Goal: Task Accomplishment & Management: Complete application form

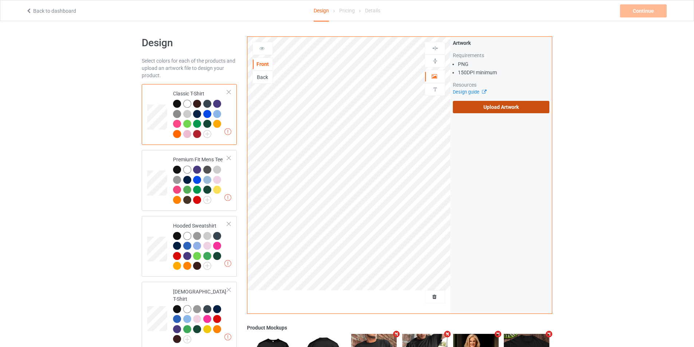
click at [487, 107] on label "Upload Artwork" at bounding box center [501, 107] width 97 height 12
click at [0, 0] on input "Upload Artwork" at bounding box center [0, 0] width 0 height 0
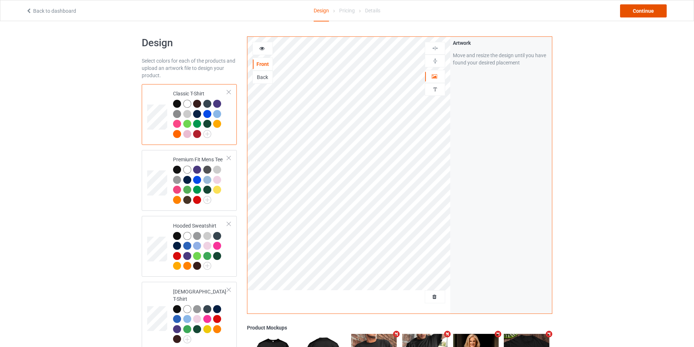
click at [635, 10] on div "Continue" at bounding box center [643, 10] width 47 height 13
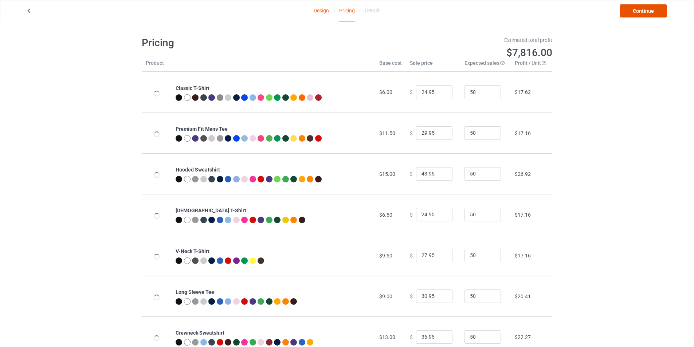
click at [643, 7] on link "Continue" at bounding box center [643, 10] width 47 height 13
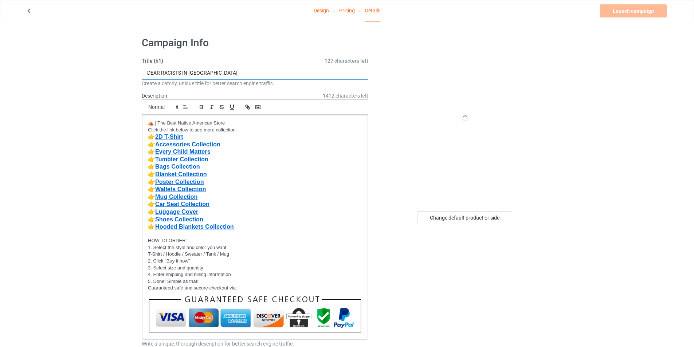
drag, startPoint x: 172, startPoint y: 73, endPoint x: 137, endPoint y: 73, distance: 35.4
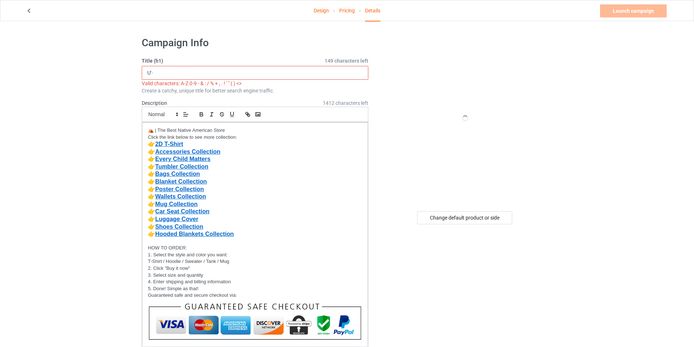
type input "Ư"
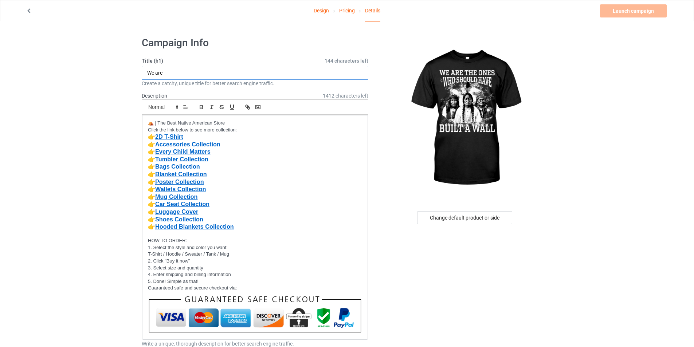
click at [205, 71] on input "We are" at bounding box center [255, 73] width 227 height 14
type input "We are the ones who should have built a wall"
drag, startPoint x: 87, startPoint y: 175, endPoint x: 86, endPoint y: 181, distance: 6.3
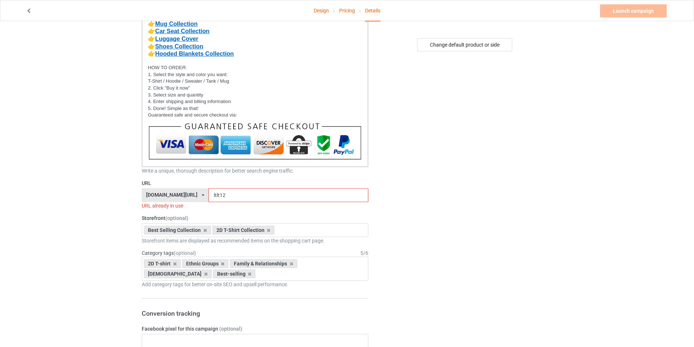
scroll to position [175, 0]
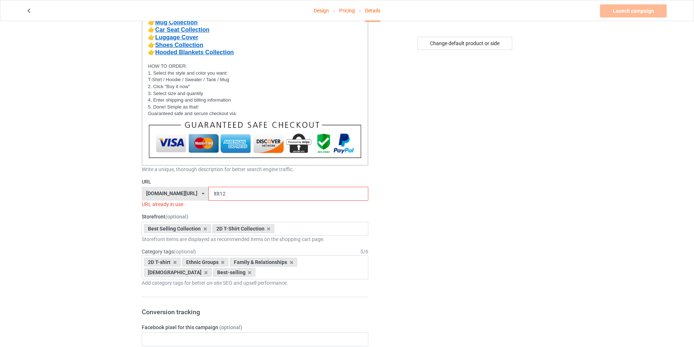
drag, startPoint x: 235, startPoint y: 194, endPoint x: 187, endPoint y: 195, distance: 48.1
click at [187, 195] on div "bestnativestore.com/ bestnativeamericanshop.com/ bestnativeshop.com/ bestnative…" at bounding box center [255, 194] width 227 height 14
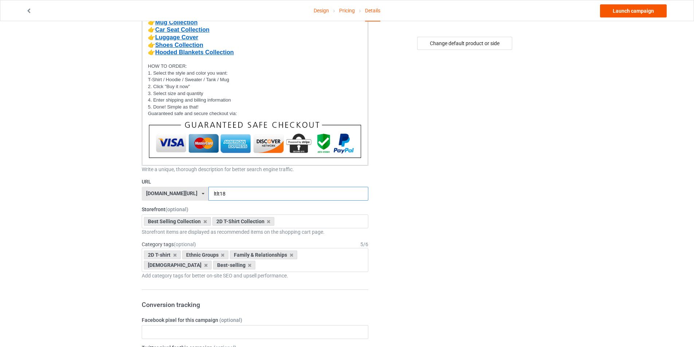
type input "ltlt18"
click at [638, 10] on link "Launch campaign" at bounding box center [633, 10] width 67 height 13
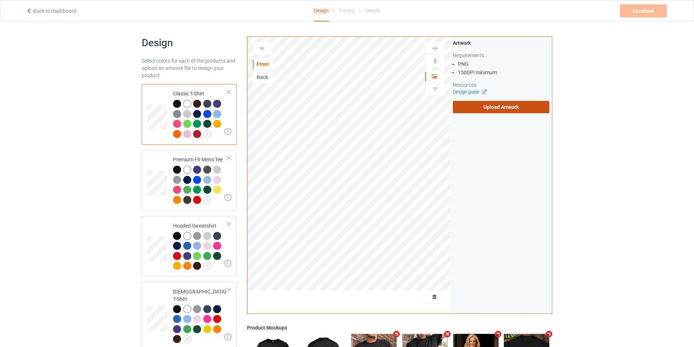
click at [483, 106] on label "Upload Artwork" at bounding box center [501, 107] width 97 height 12
click at [0, 0] on input "Upload Artwork" at bounding box center [0, 0] width 0 height 0
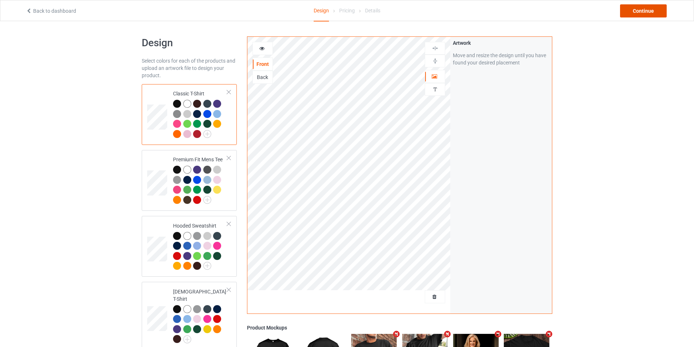
click at [638, 9] on div "Continue" at bounding box center [643, 10] width 47 height 13
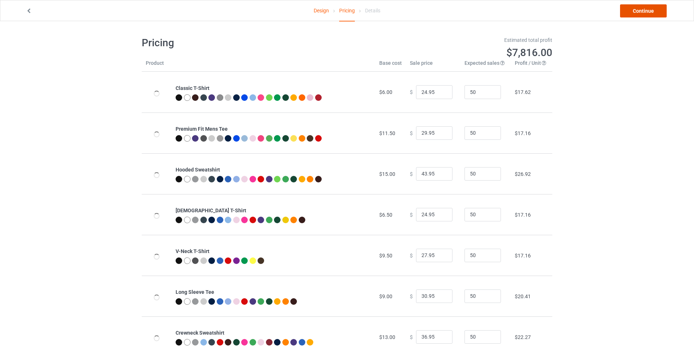
click at [640, 9] on link "Continue" at bounding box center [643, 10] width 47 height 13
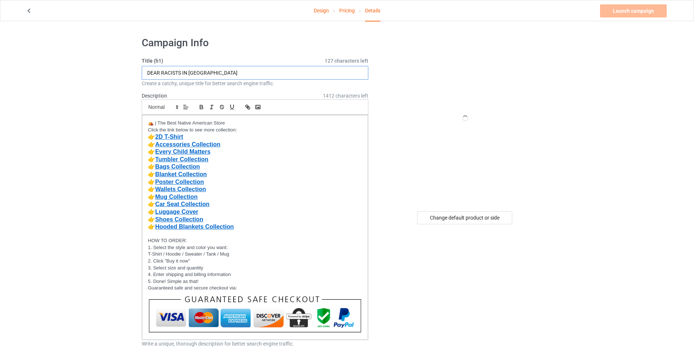
type input "Ư"
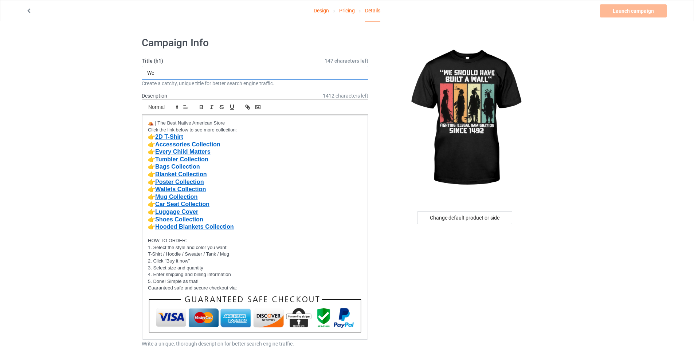
click at [202, 78] on input "We" at bounding box center [255, 73] width 227 height 14
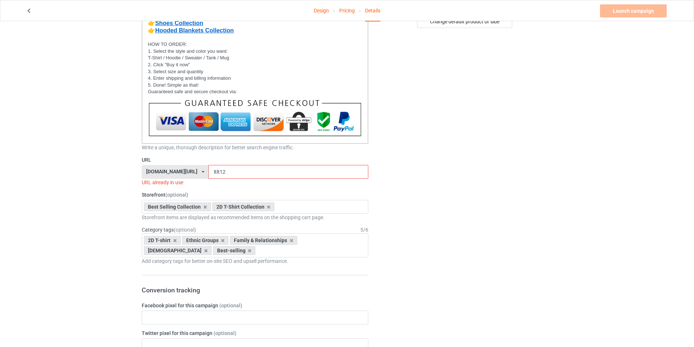
scroll to position [201, 0]
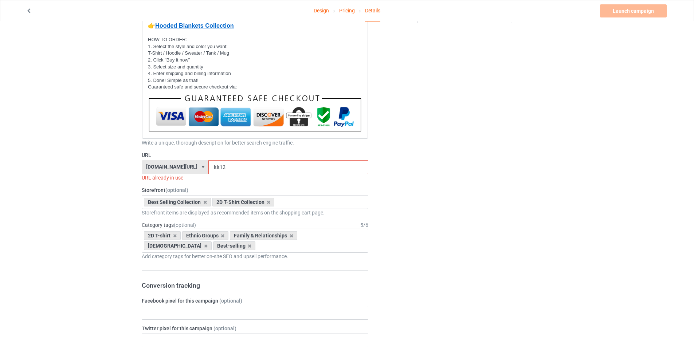
type input "We should have built a wall fighting illegal immigration since 1492"
drag, startPoint x: 223, startPoint y: 168, endPoint x: 185, endPoint y: 168, distance: 37.9
click at [185, 168] on div "[DOMAIN_NAME][URL] [DOMAIN_NAME][URL] [DOMAIN_NAME][URL] [DOMAIN_NAME][URL] [DO…" at bounding box center [255, 167] width 227 height 14
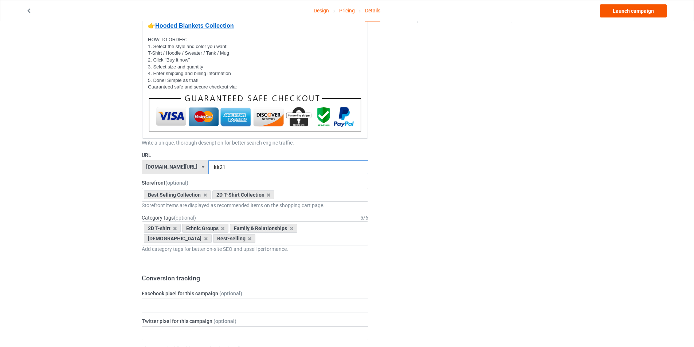
type input "ltlt21"
click at [631, 12] on link "Launch campaign" at bounding box center [633, 10] width 67 height 13
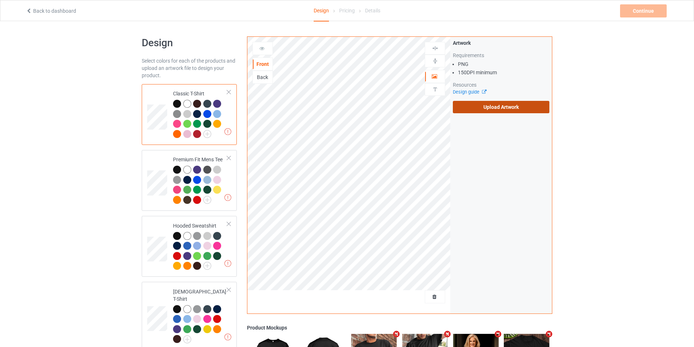
click at [482, 110] on label "Upload Artwork" at bounding box center [501, 107] width 97 height 12
click at [0, 0] on input "Upload Artwork" at bounding box center [0, 0] width 0 height 0
click at [237, 28] on div "Design Select colors for each of the products and upload an artwork file to des…" at bounding box center [347, 337] width 411 height 632
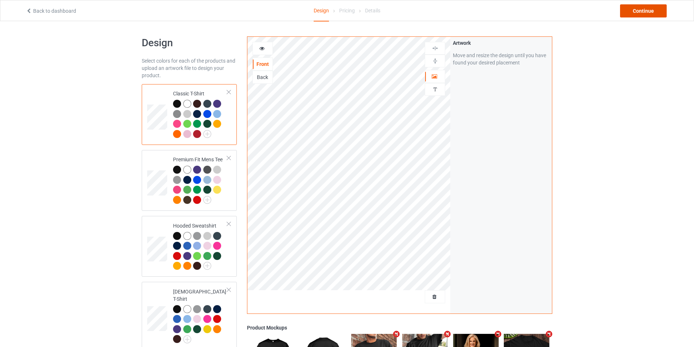
click at [632, 10] on div "Continue" at bounding box center [643, 10] width 47 height 13
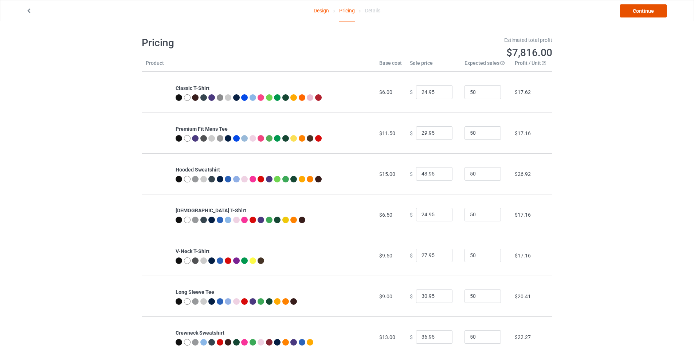
click at [651, 14] on link "Continue" at bounding box center [643, 10] width 47 height 13
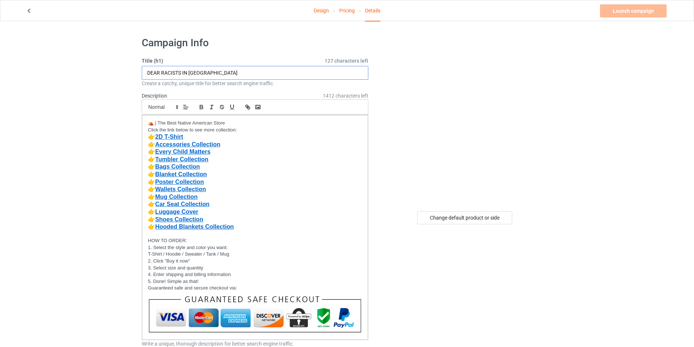
drag, startPoint x: 78, startPoint y: 75, endPoint x: 55, endPoint y: 75, distance: 23.0
paste input "No One Is Illegal On Stolen Land"
type input "No One Is Illegal On Stolen Land"
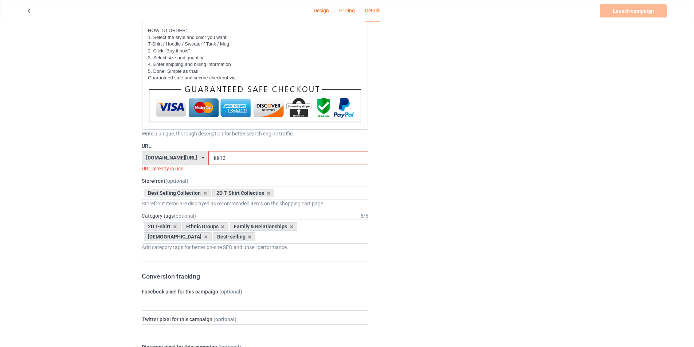
scroll to position [213, 0]
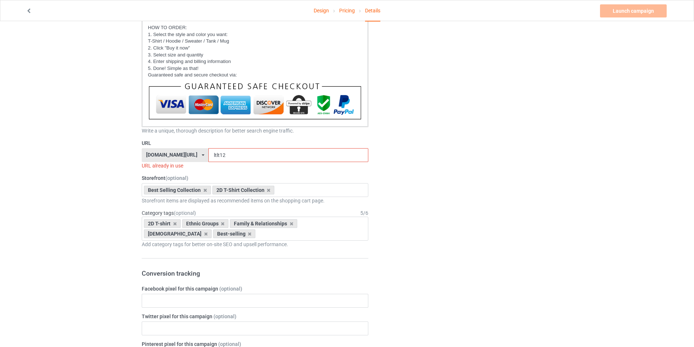
drag, startPoint x: 243, startPoint y: 153, endPoint x: 156, endPoint y: 156, distance: 86.8
click at [156, 156] on div "[DOMAIN_NAME][URL] [DOMAIN_NAME][URL] [DOMAIN_NAME][URL] [DOMAIN_NAME][URL] [DO…" at bounding box center [255, 155] width 227 height 14
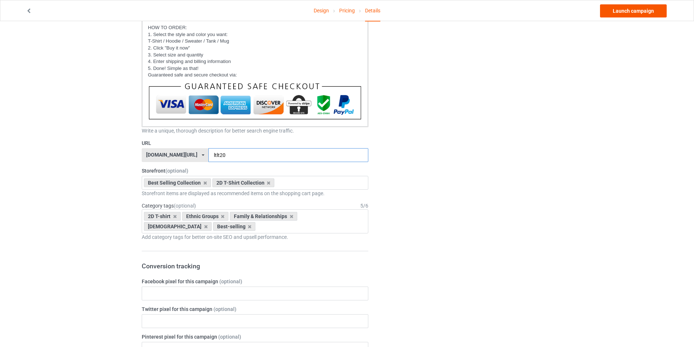
type input "ltlt20"
click at [634, 11] on link "Launch campaign" at bounding box center [633, 10] width 67 height 13
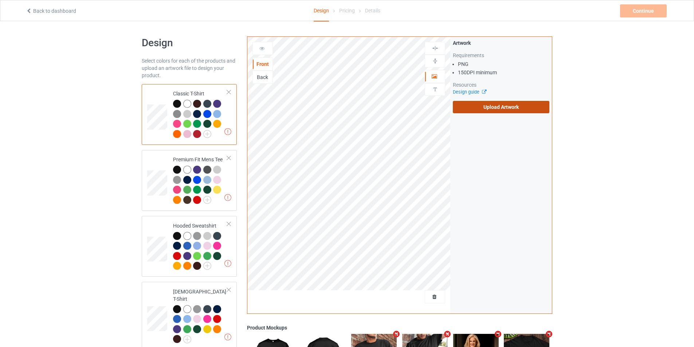
click at [468, 112] on label "Upload Artwork" at bounding box center [501, 107] width 97 height 12
click at [0, 0] on input "Upload Artwork" at bounding box center [0, 0] width 0 height 0
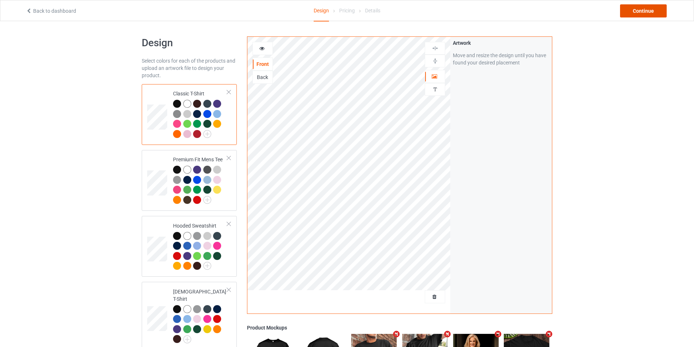
click at [640, 8] on div "Continue" at bounding box center [643, 10] width 47 height 13
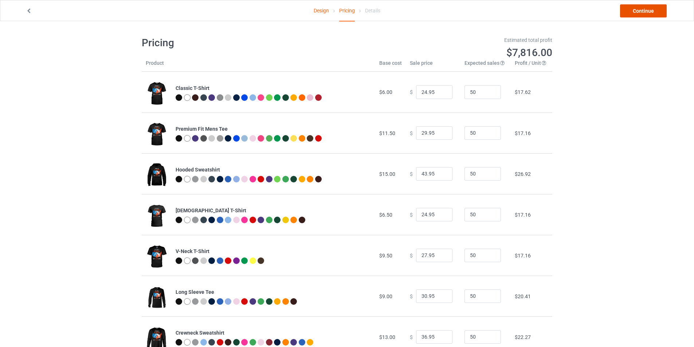
click at [631, 10] on link "Continue" at bounding box center [643, 10] width 47 height 13
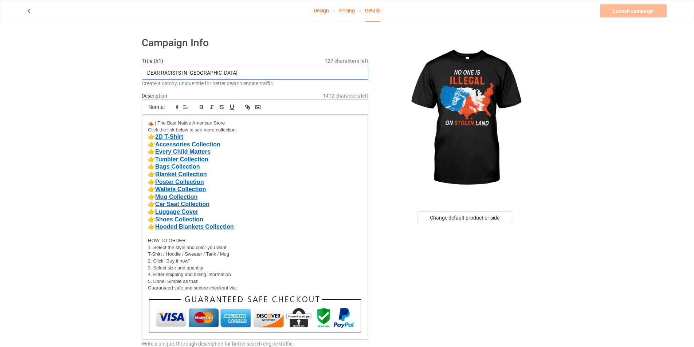
paste input "No One Is Illegal On Stolen Land"
type input "No One Is Illegal On Stolen Land"
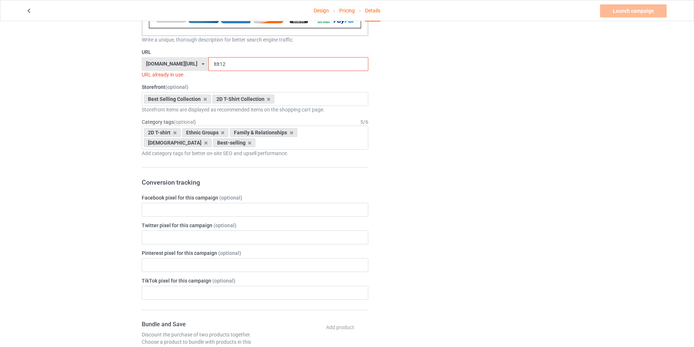
scroll to position [303, 0]
drag, startPoint x: 231, startPoint y: 65, endPoint x: 219, endPoint y: 66, distance: 12.4
click at [219, 66] on input "ltlt12" at bounding box center [288, 66] width 160 height 14
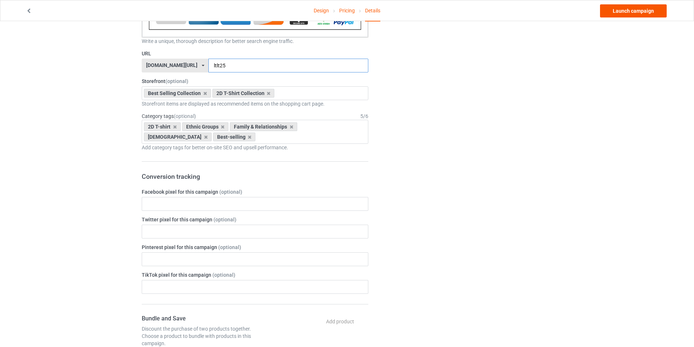
type input "ltlt25"
click at [629, 9] on link "Launch campaign" at bounding box center [633, 10] width 67 height 13
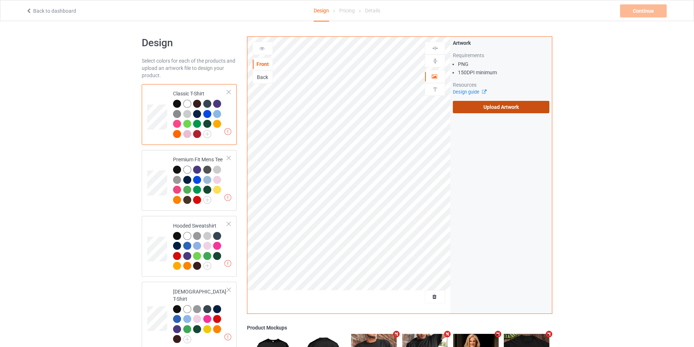
click at [501, 111] on label "Upload Artwork" at bounding box center [501, 107] width 97 height 12
click at [0, 0] on input "Upload Artwork" at bounding box center [0, 0] width 0 height 0
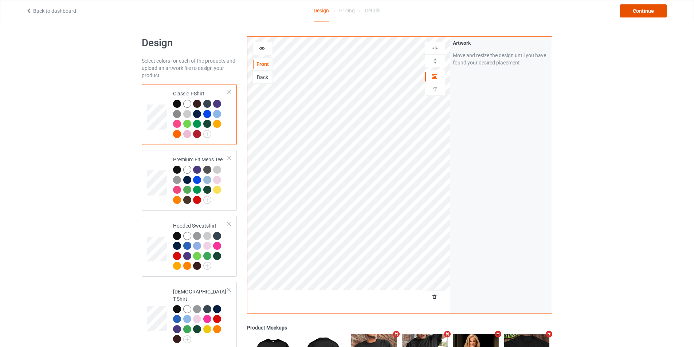
click at [639, 11] on div "Continue" at bounding box center [643, 10] width 47 height 13
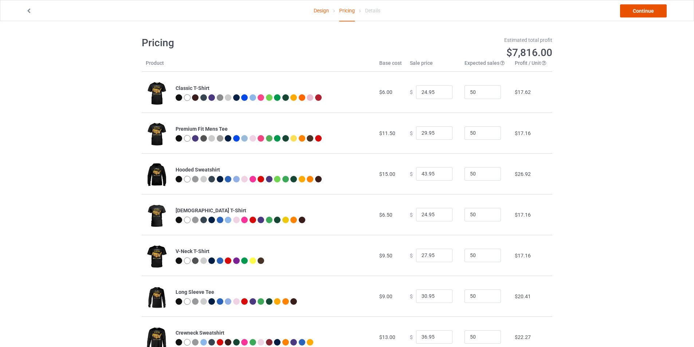
click at [636, 13] on link "Continue" at bounding box center [643, 10] width 47 height 13
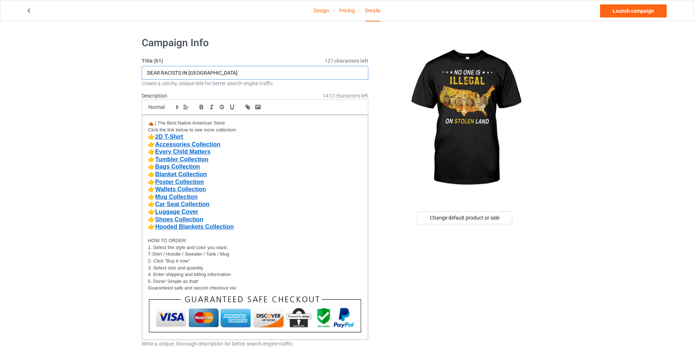
paste input "No One Is Illegal On Stolen Land"
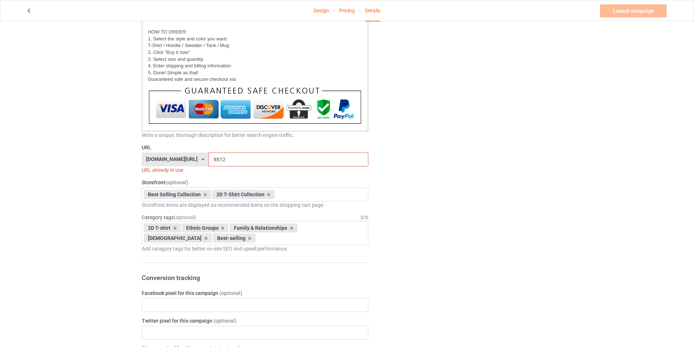
scroll to position [210, 0]
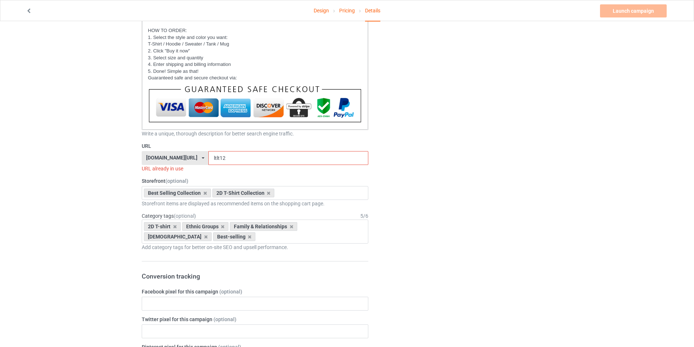
type input "No One Is Illegal On Stolen Land"
drag, startPoint x: 230, startPoint y: 160, endPoint x: 190, endPoint y: 162, distance: 40.1
click at [190, 162] on div "bestnativestore.com/ bestnativeamericanshop.com/ bestnativeshop.com/ bestnative…" at bounding box center [255, 158] width 227 height 14
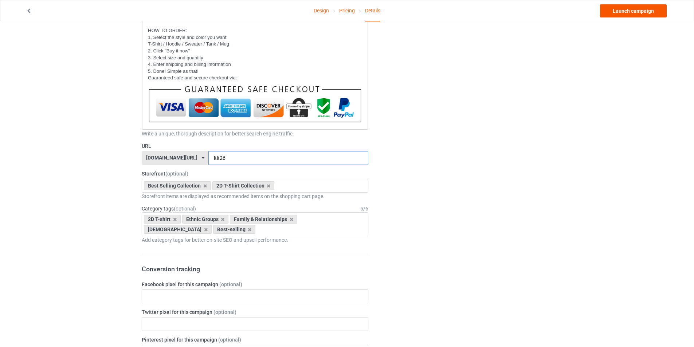
type input "ltlt26"
click at [625, 12] on link "Launch campaign" at bounding box center [633, 10] width 67 height 13
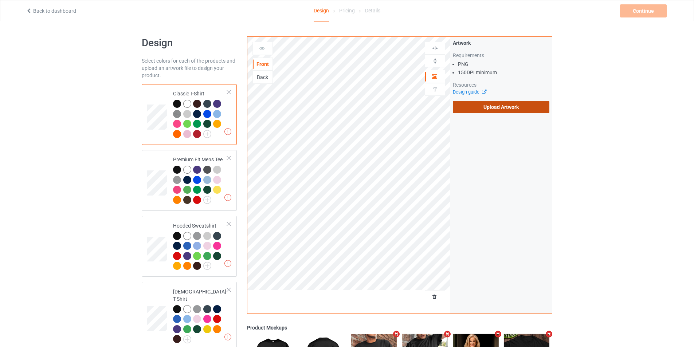
click at [473, 104] on label "Upload Artwork" at bounding box center [501, 107] width 97 height 12
click at [0, 0] on input "Upload Artwork" at bounding box center [0, 0] width 0 height 0
click at [502, 109] on label "Upload Artwork" at bounding box center [501, 107] width 97 height 12
click at [0, 0] on input "Upload Artwork" at bounding box center [0, 0] width 0 height 0
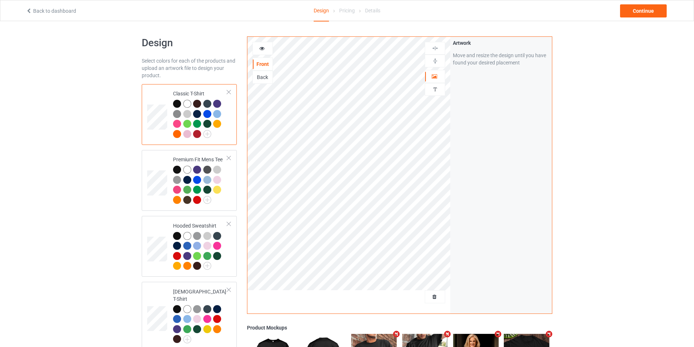
click at [28, 11] on icon at bounding box center [29, 9] width 6 height 5
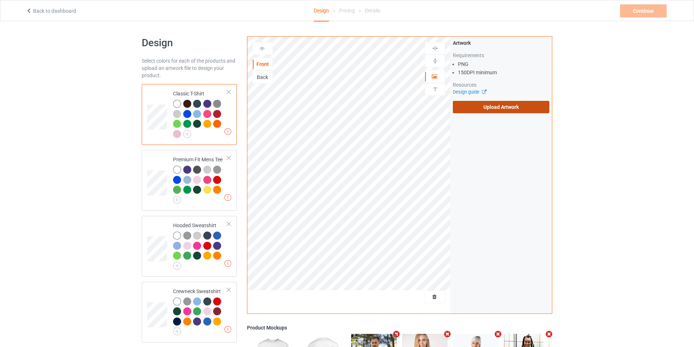
click at [471, 106] on label "Upload Artwork" at bounding box center [501, 107] width 97 height 12
click at [0, 0] on input "Upload Artwork" at bounding box center [0, 0] width 0 height 0
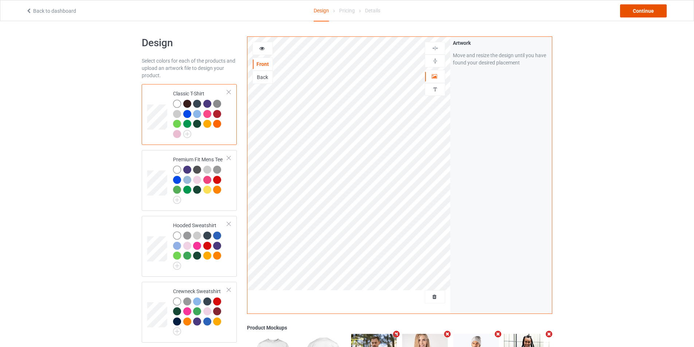
click at [639, 15] on div "Continue" at bounding box center [643, 10] width 47 height 13
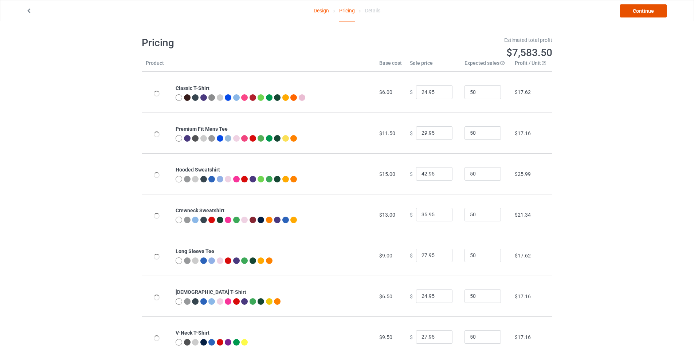
click at [644, 13] on link "Continue" at bounding box center [643, 10] width 47 height 13
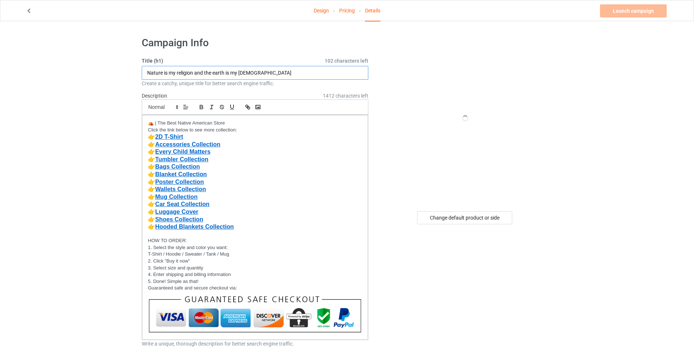
drag, startPoint x: 210, startPoint y: 71, endPoint x: 113, endPoint y: 71, distance: 96.9
paste input "The original founding fathers"
type input "The original founding fathers"
click at [452, 216] on div "Change default product or side" at bounding box center [464, 217] width 95 height 13
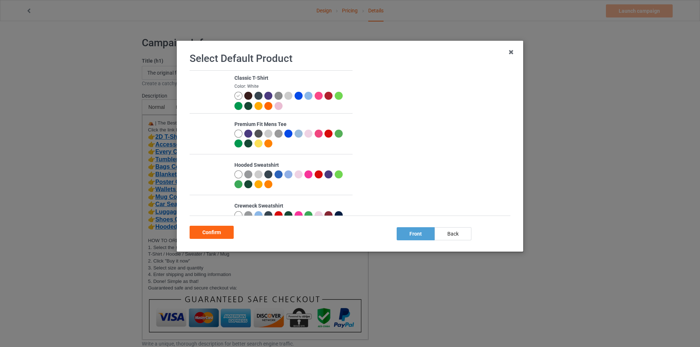
click at [307, 94] on div at bounding box center [308, 96] width 8 height 8
click at [214, 232] on div "Confirm" at bounding box center [212, 232] width 44 height 13
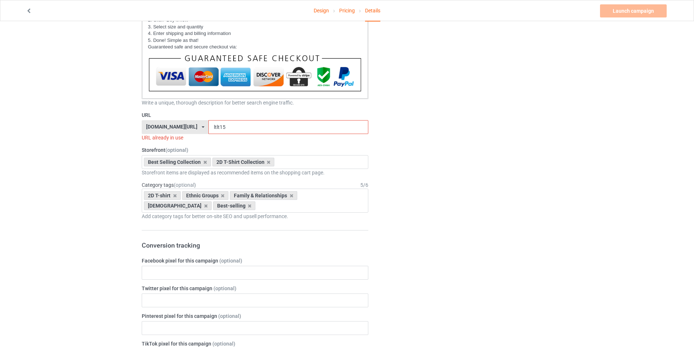
scroll to position [243, 0]
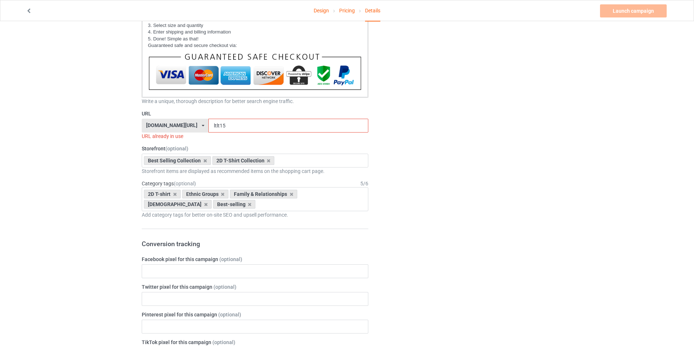
drag, startPoint x: 224, startPoint y: 127, endPoint x: 173, endPoint y: 127, distance: 51.8
click at [173, 127] on div "bestnativestore.com/ bestnativeamericanshop.com/ bestnativeshop.com/ bestnative…" at bounding box center [255, 126] width 227 height 14
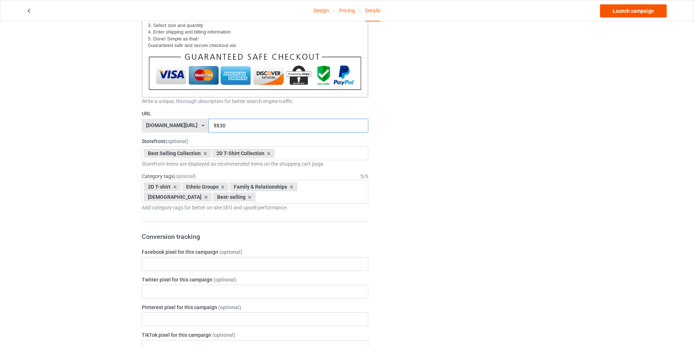
type input "ltlt30"
click at [636, 13] on link "Launch campaign" at bounding box center [633, 10] width 67 height 13
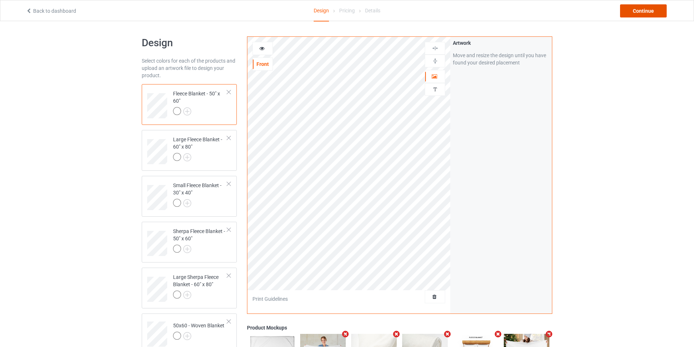
click at [634, 7] on div "Continue" at bounding box center [643, 10] width 47 height 13
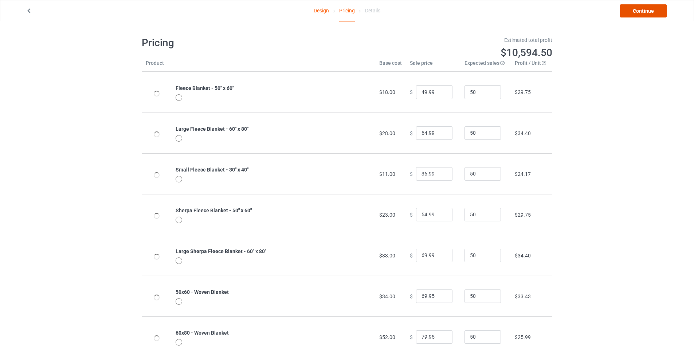
click at [652, 9] on link "Continue" at bounding box center [643, 10] width 47 height 13
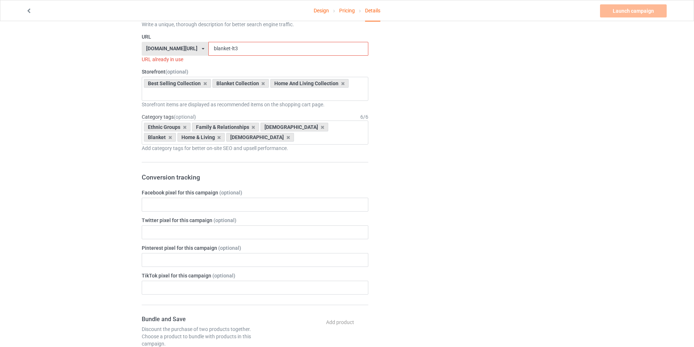
drag, startPoint x: 148, startPoint y: 122, endPoint x: 344, endPoint y: 283, distance: 253.2
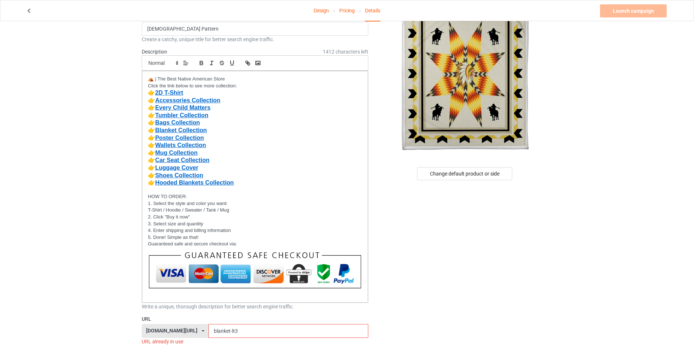
drag, startPoint x: 238, startPoint y: 331, endPoint x: 229, endPoint y: 332, distance: 9.2
click at [229, 332] on input "blanket-lt3" at bounding box center [288, 331] width 160 height 14
click at [212, 333] on input "blanket" at bounding box center [288, 331] width 160 height 14
type input "01blanket"
click at [635, 12] on link "Launch campaign" at bounding box center [633, 10] width 67 height 13
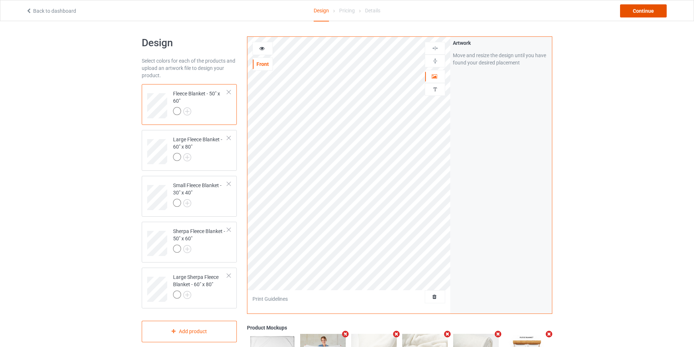
click at [638, 10] on div "Continue" at bounding box center [643, 10] width 47 height 13
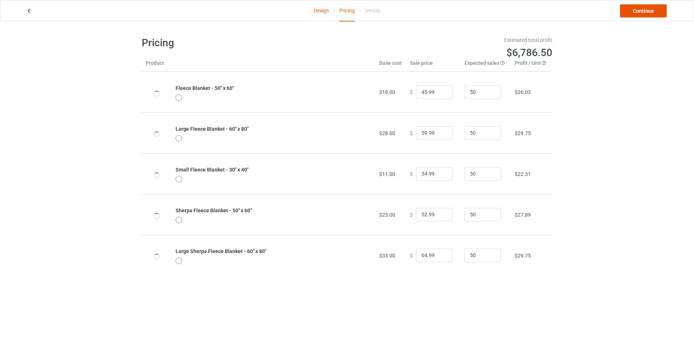
click at [638, 10] on link "Continue" at bounding box center [643, 10] width 47 height 13
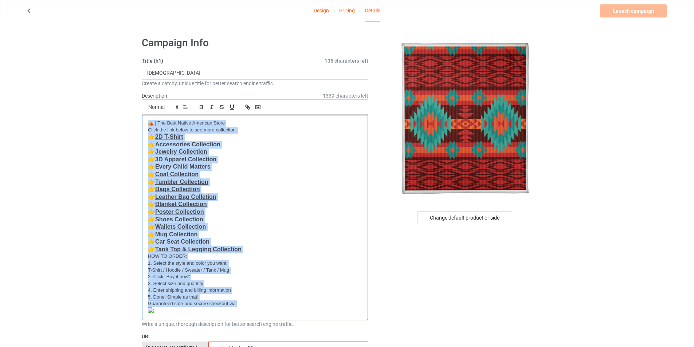
drag, startPoint x: 147, startPoint y: 122, endPoint x: 365, endPoint y: 329, distance: 300.6
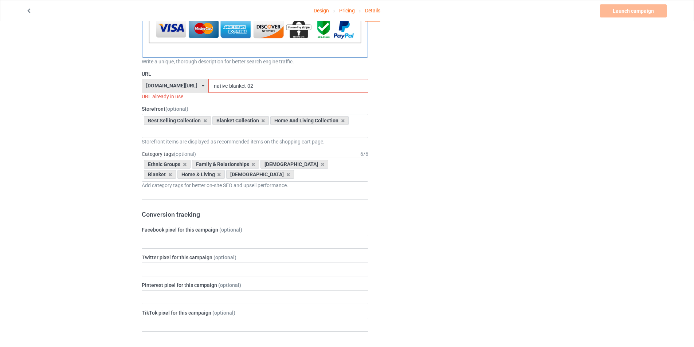
scroll to position [288, 0]
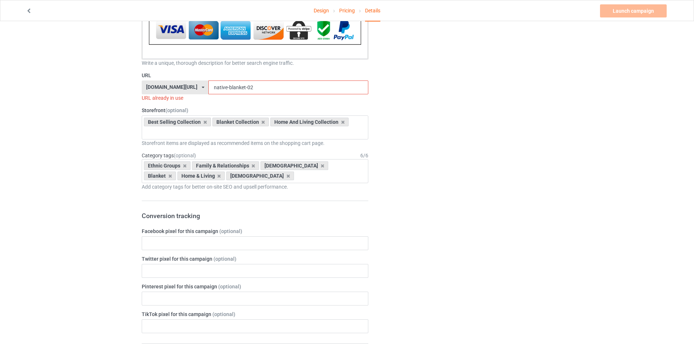
drag, startPoint x: 259, startPoint y: 87, endPoint x: 246, endPoint y: 90, distance: 14.1
click at [246, 90] on input "native-blanket-02" at bounding box center [288, 88] width 160 height 14
click at [254, 87] on input "native-blanket-05" at bounding box center [288, 88] width 160 height 14
drag, startPoint x: 227, startPoint y: 88, endPoint x: 188, endPoint y: 88, distance: 39.0
click at [188, 88] on div "bestnativestore.com/ bestnativeamericanshop.com/ bestnativeshop.com/ bestnative…" at bounding box center [255, 88] width 227 height 14
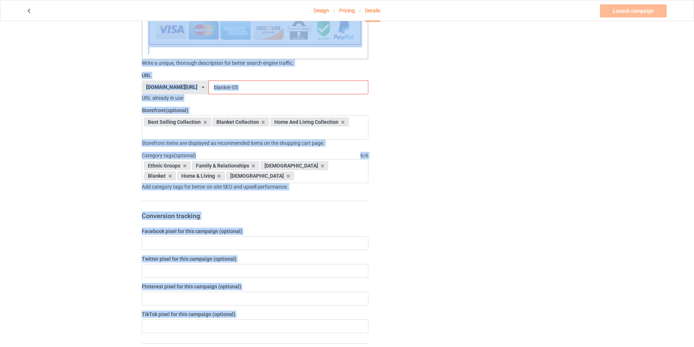
drag, startPoint x: 629, startPoint y: 13, endPoint x: 477, endPoint y: 91, distance: 171.6
click at [271, 86] on input "blanket-05" at bounding box center [288, 88] width 160 height 14
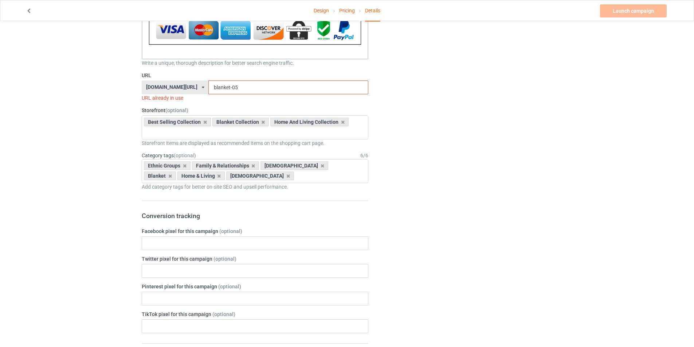
drag, startPoint x: 259, startPoint y: 89, endPoint x: 230, endPoint y: 89, distance: 28.4
click at [230, 89] on input "blanket-05" at bounding box center [288, 88] width 160 height 14
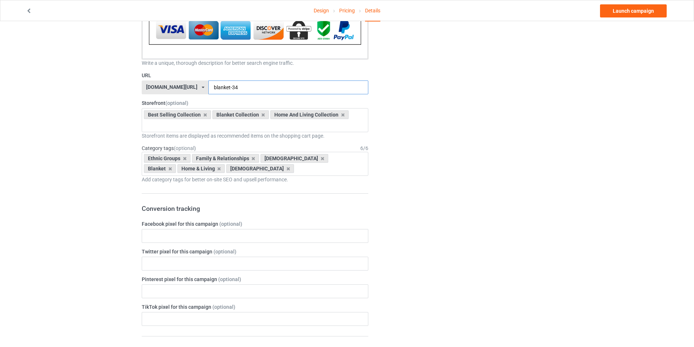
drag, startPoint x: 241, startPoint y: 86, endPoint x: 229, endPoint y: 87, distance: 11.7
click at [229, 87] on input "blanket-34" at bounding box center [288, 88] width 160 height 14
click at [212, 88] on input "blanket" at bounding box center [288, 88] width 160 height 14
type input "34blanket"
click at [628, 12] on link "Launch campaign" at bounding box center [633, 10] width 67 height 13
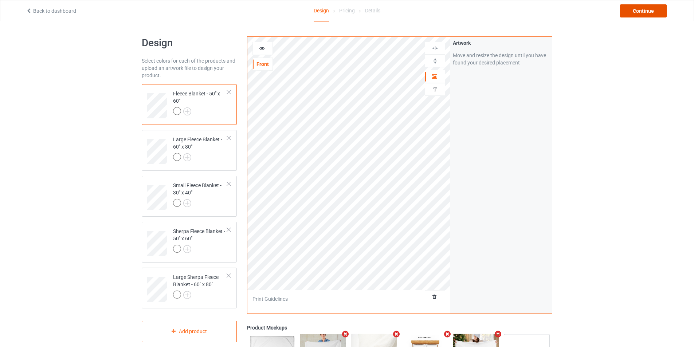
click at [654, 8] on div "Continue" at bounding box center [643, 10] width 47 height 13
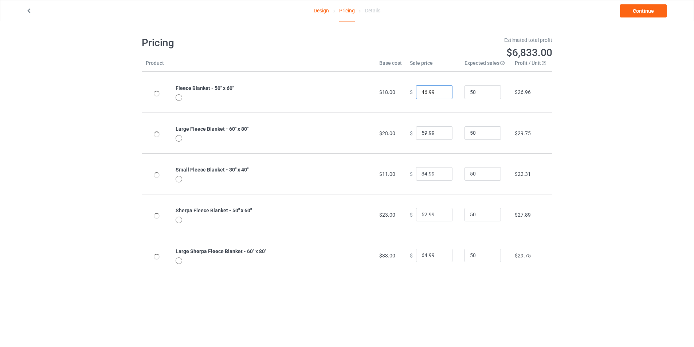
click at [441, 91] on input "46.99" at bounding box center [434, 92] width 36 height 14
click at [439, 91] on input "47.99" at bounding box center [434, 92] width 36 height 14
click at [439, 91] on input "48.99" at bounding box center [434, 92] width 36 height 14
type input "49.99"
click at [439, 91] on input "49.99" at bounding box center [434, 92] width 36 height 14
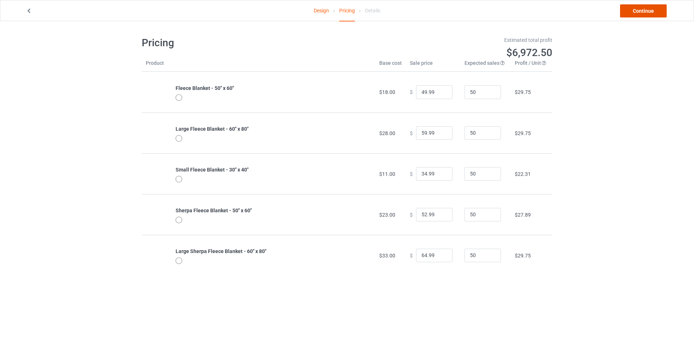
click at [642, 16] on link "Continue" at bounding box center [643, 10] width 47 height 13
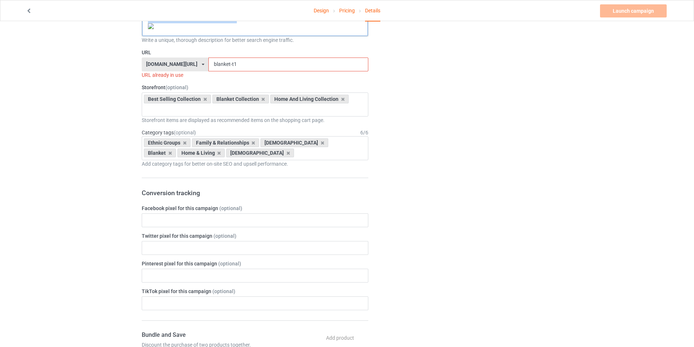
drag, startPoint x: 148, startPoint y: 121, endPoint x: 309, endPoint y: 220, distance: 188.6
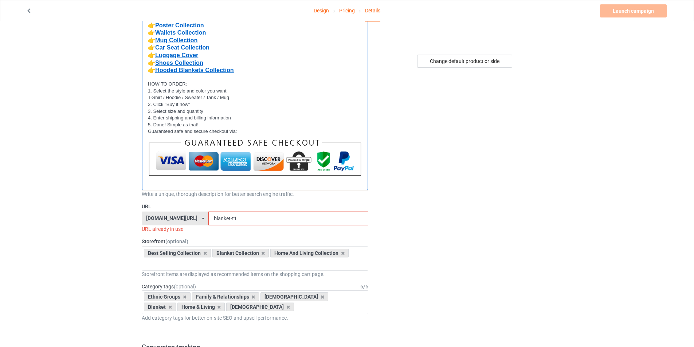
scroll to position [172, 0]
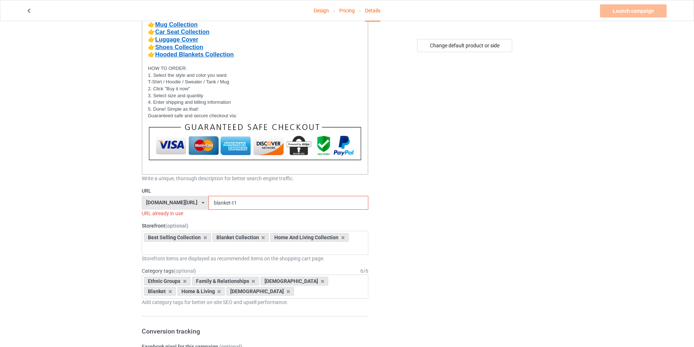
drag, startPoint x: 233, startPoint y: 202, endPoint x: 229, endPoint y: 204, distance: 4.6
click at [229, 204] on input "blanket-t1" at bounding box center [288, 203] width 160 height 14
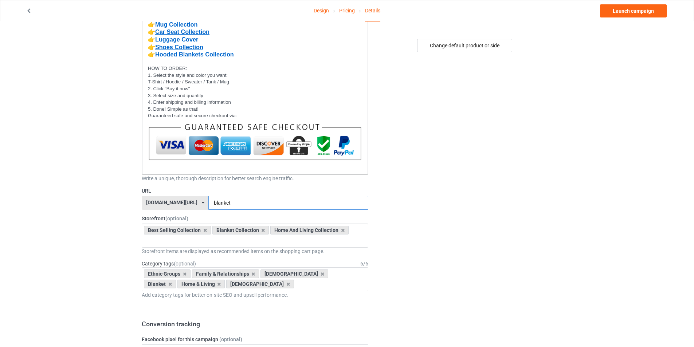
click at [212, 202] on input "blanket" at bounding box center [288, 203] width 160 height 14
type input "05blanket"
click at [630, 14] on link "Launch campaign" at bounding box center [633, 10] width 67 height 13
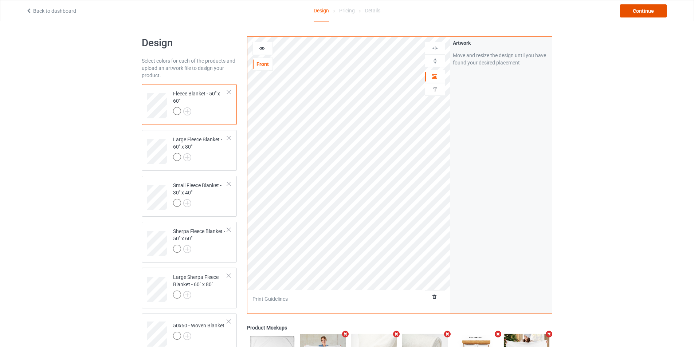
click at [641, 11] on div "Continue" at bounding box center [643, 10] width 47 height 13
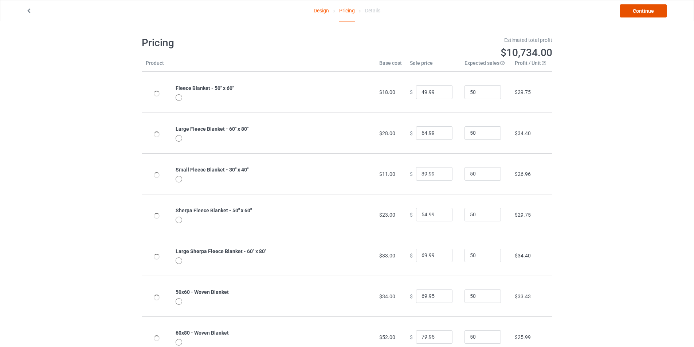
click at [641, 10] on link "Continue" at bounding box center [643, 10] width 47 height 13
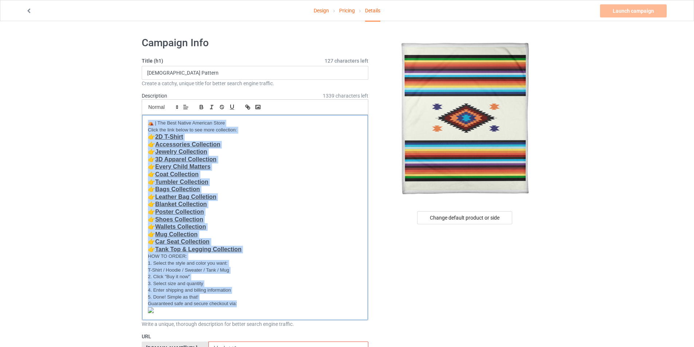
drag, startPoint x: 147, startPoint y: 123, endPoint x: 326, endPoint y: 337, distance: 279.9
paste div
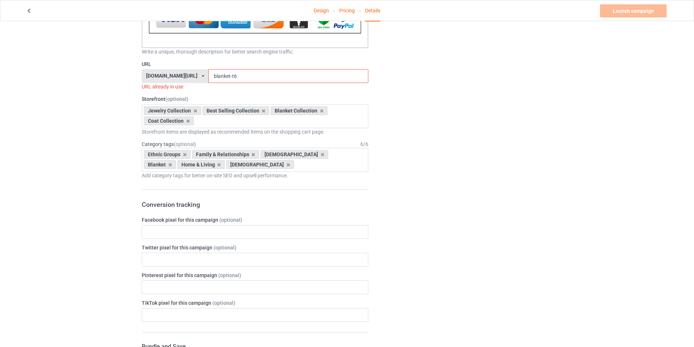
scroll to position [305, 0]
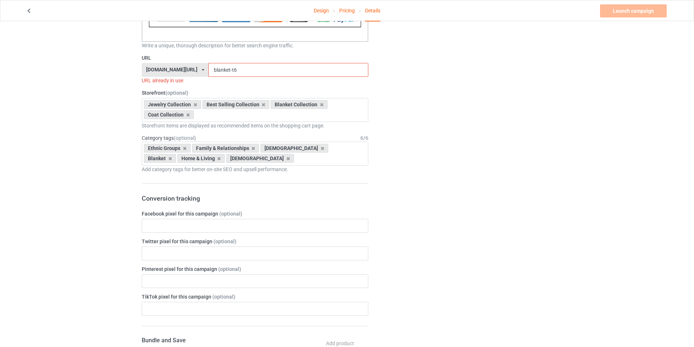
click at [212, 71] on input "blanket-t6" at bounding box center [288, 70] width 160 height 14
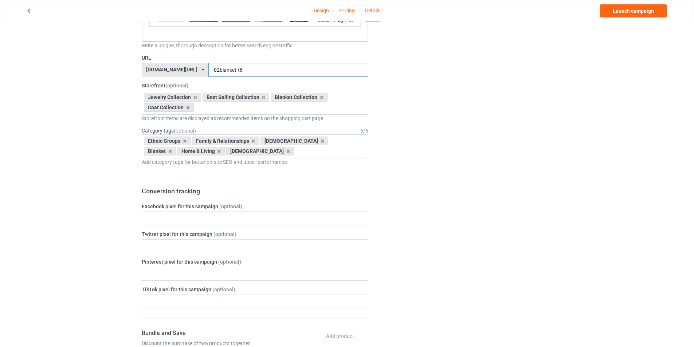
click at [234, 71] on input "02blanket-t6" at bounding box center [288, 70] width 160 height 14
type input "02blanket"
click at [636, 12] on link "Launch campaign" at bounding box center [633, 10] width 67 height 13
